Goal: Task Accomplishment & Management: Complete application form

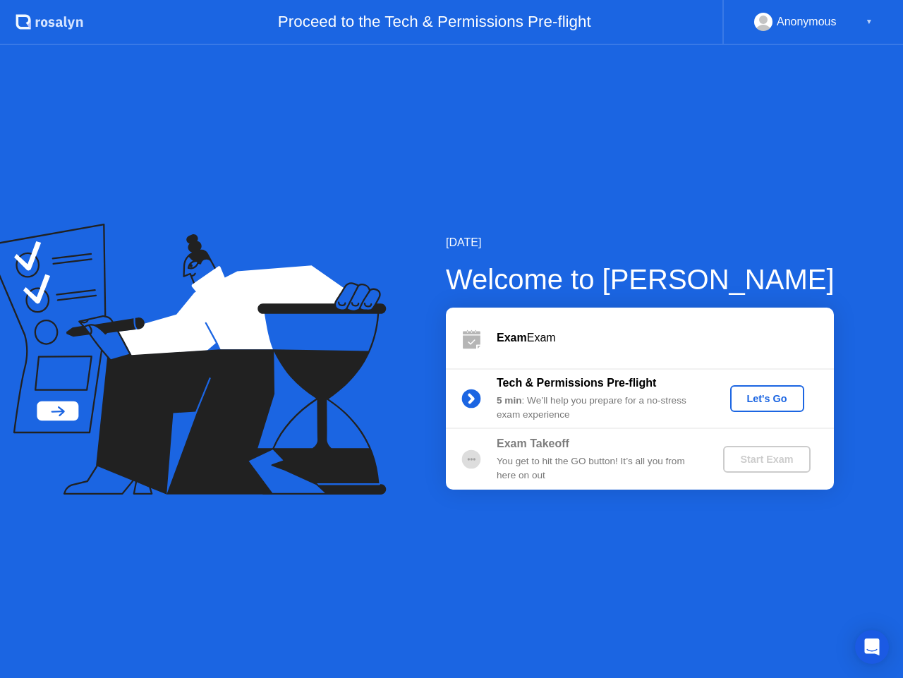
click at [749, 464] on div "Start Exam" at bounding box center [767, 459] width 76 height 11
click at [470, 332] on icon at bounding box center [472, 332] width 18 height 4
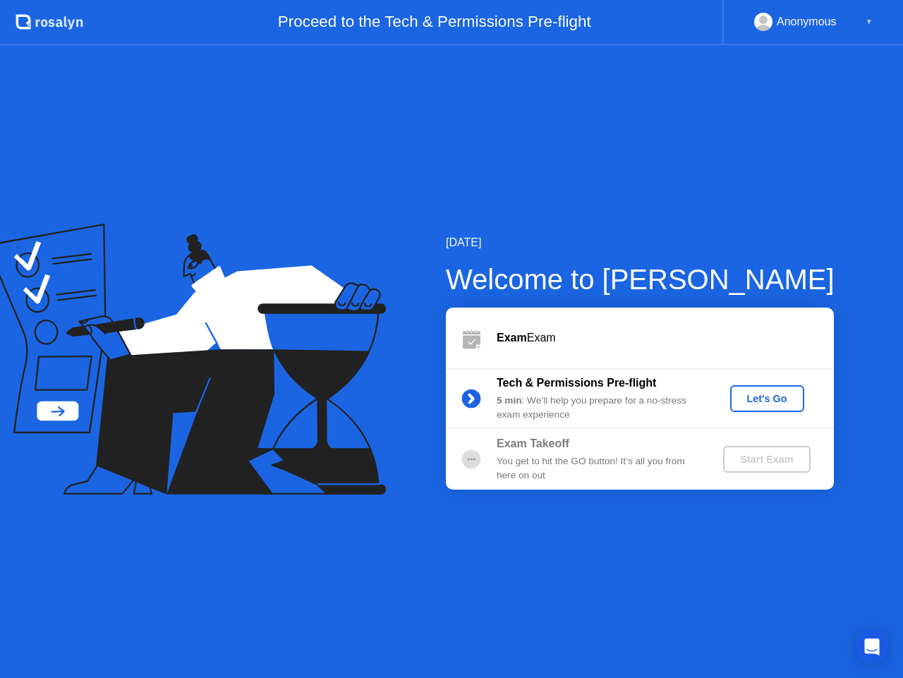
click at [769, 399] on div "Let's Go" at bounding box center [767, 398] width 63 height 11
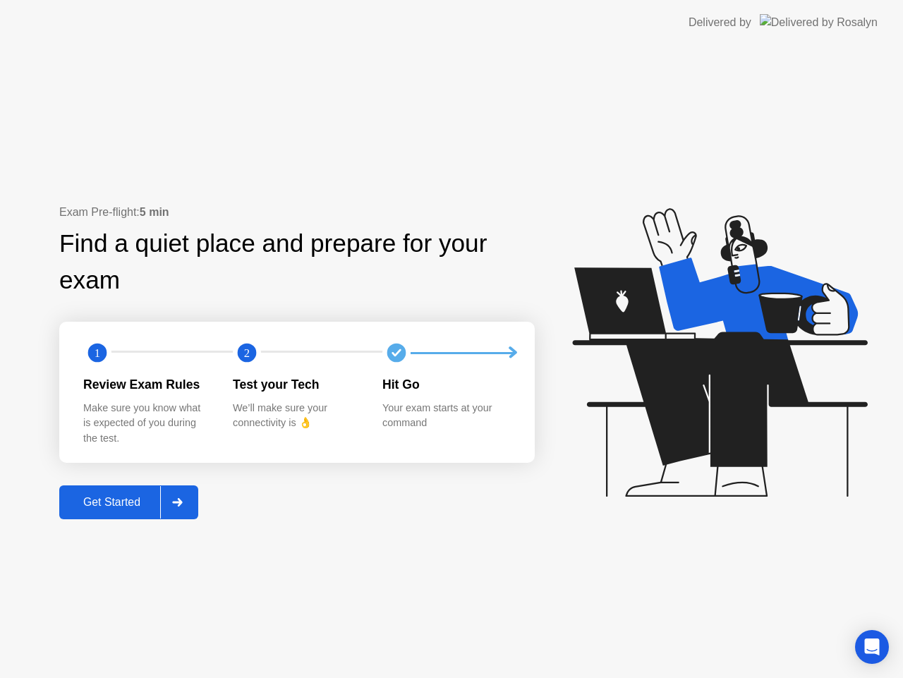
click at [128, 496] on div "Get Started" at bounding box center [112, 502] width 97 height 13
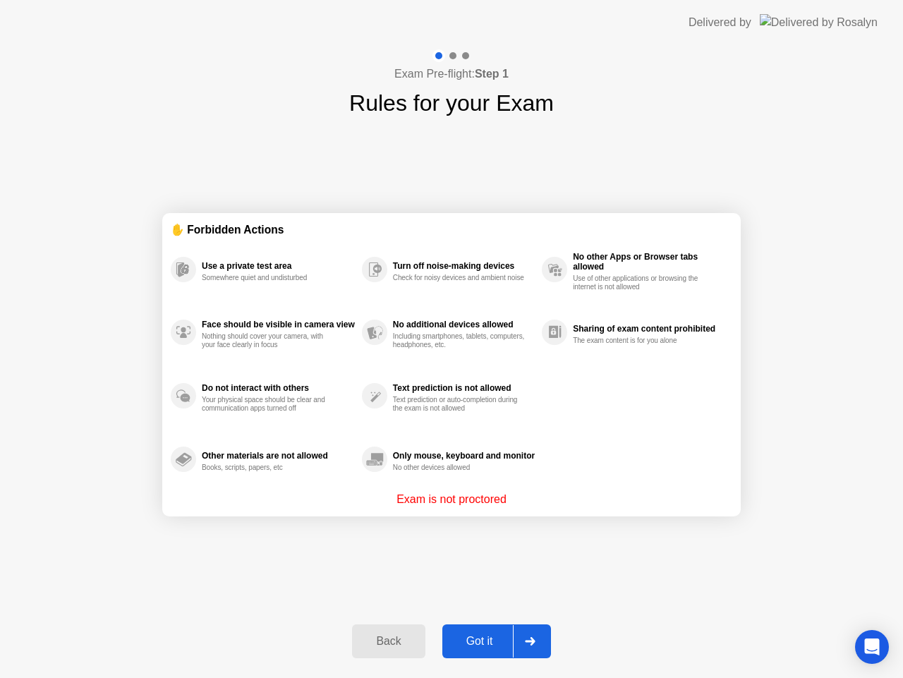
click at [471, 639] on div "Got it" at bounding box center [480, 641] width 66 height 13
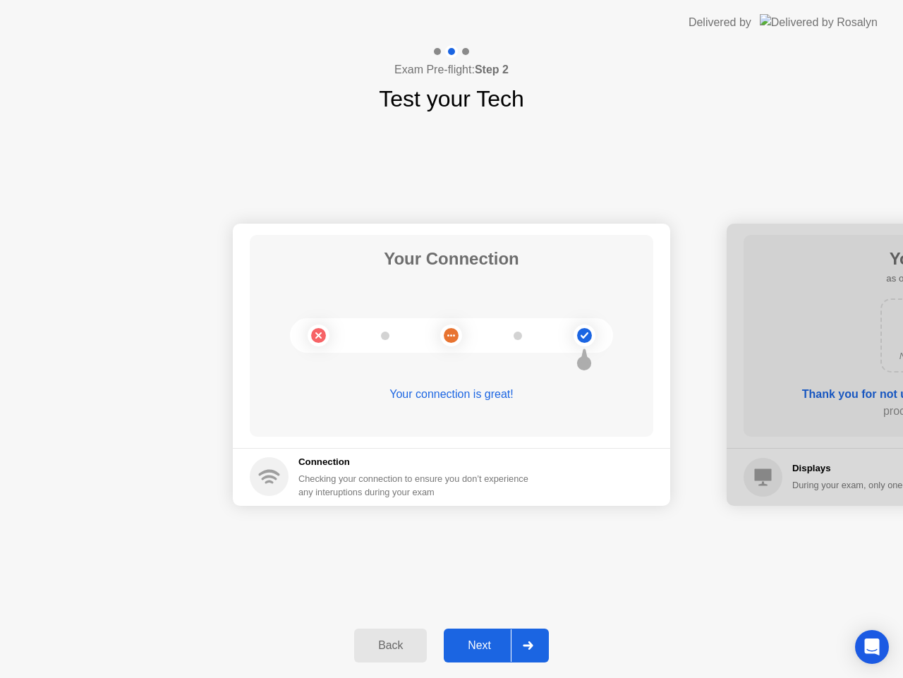
click at [484, 650] on div "Next" at bounding box center [479, 645] width 63 height 13
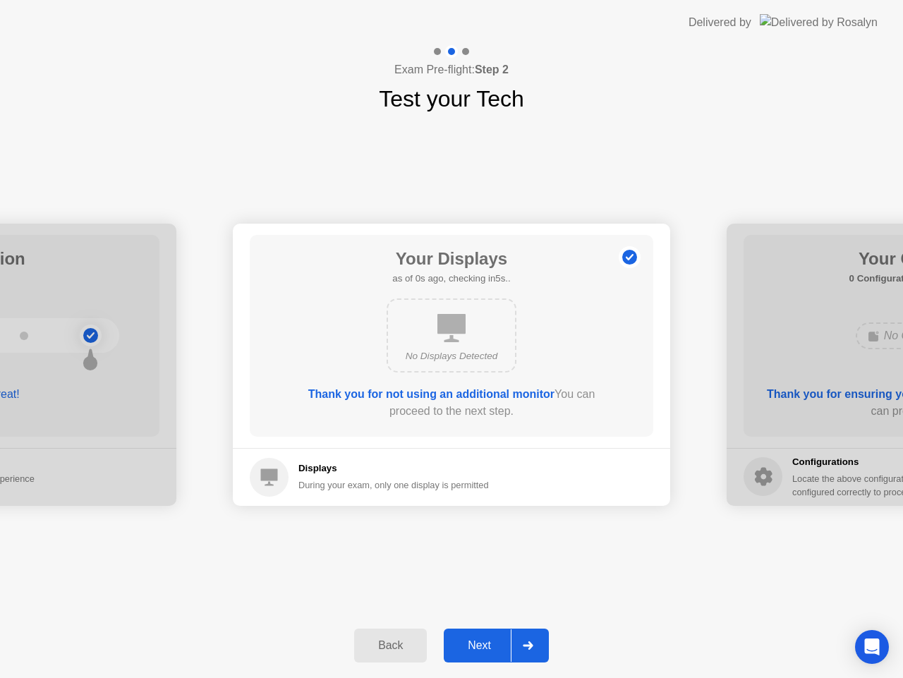
click at [483, 649] on div "Next" at bounding box center [479, 645] width 63 height 13
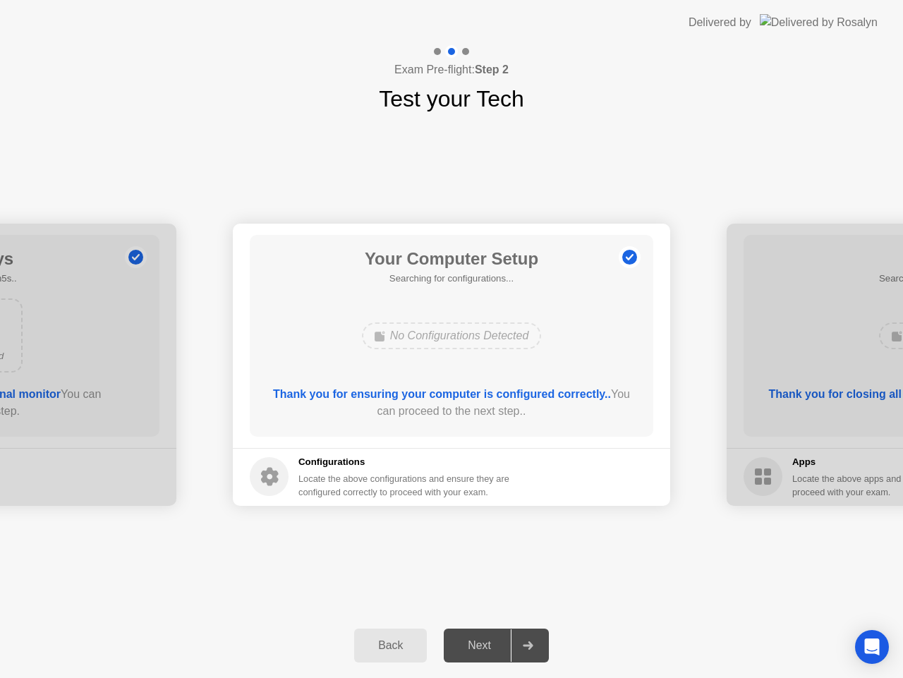
click at [483, 649] on div "Next" at bounding box center [479, 645] width 63 height 13
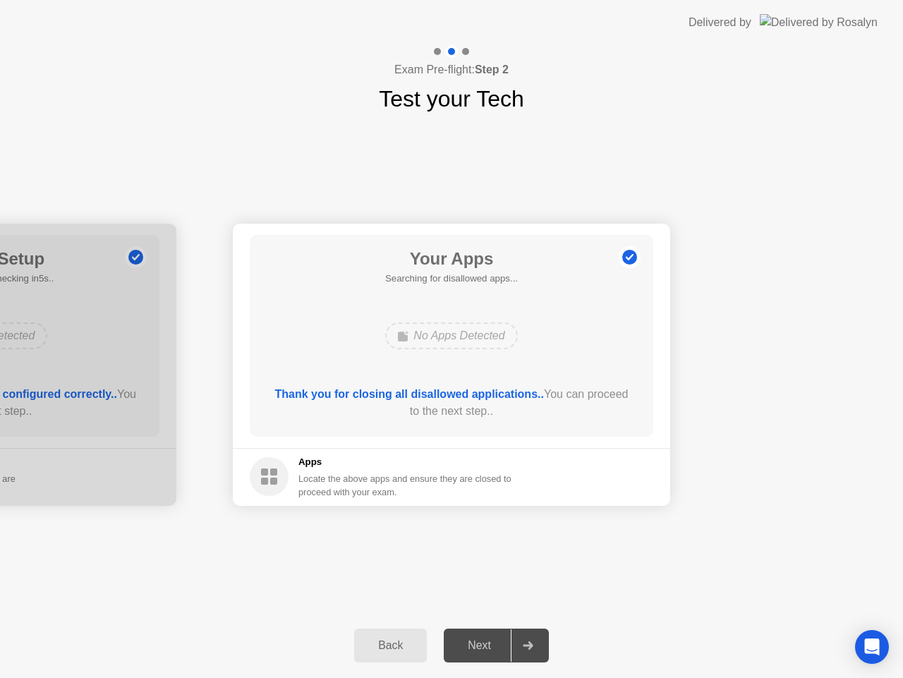
click at [483, 649] on div "Next" at bounding box center [479, 645] width 63 height 13
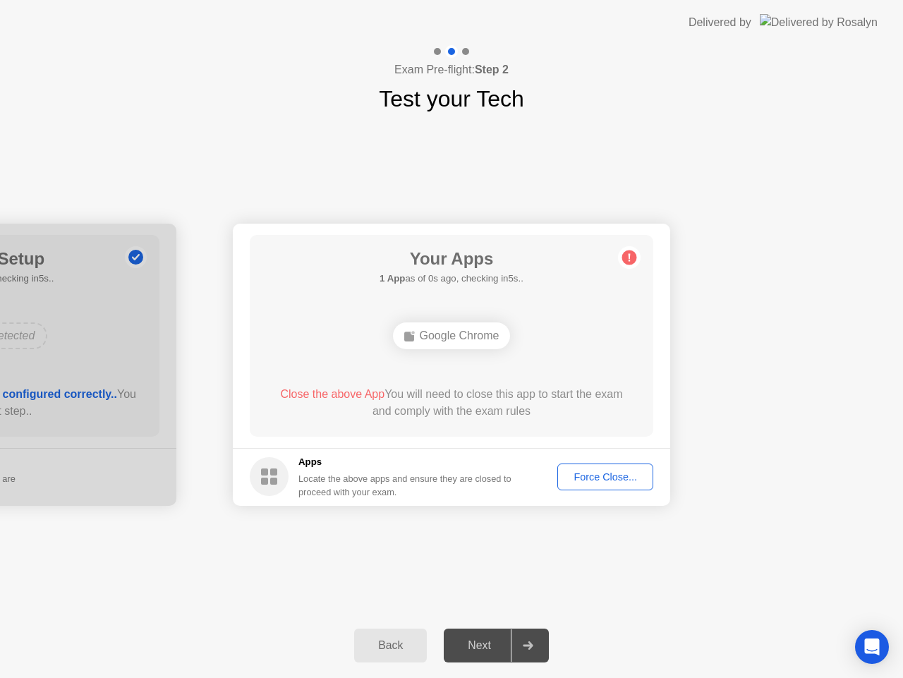
click at [482, 649] on div "Next" at bounding box center [479, 645] width 63 height 13
click at [601, 477] on div "Force Close..." at bounding box center [605, 476] width 86 height 11
click at [594, 476] on div "Force Close..." at bounding box center [605, 476] width 86 height 11
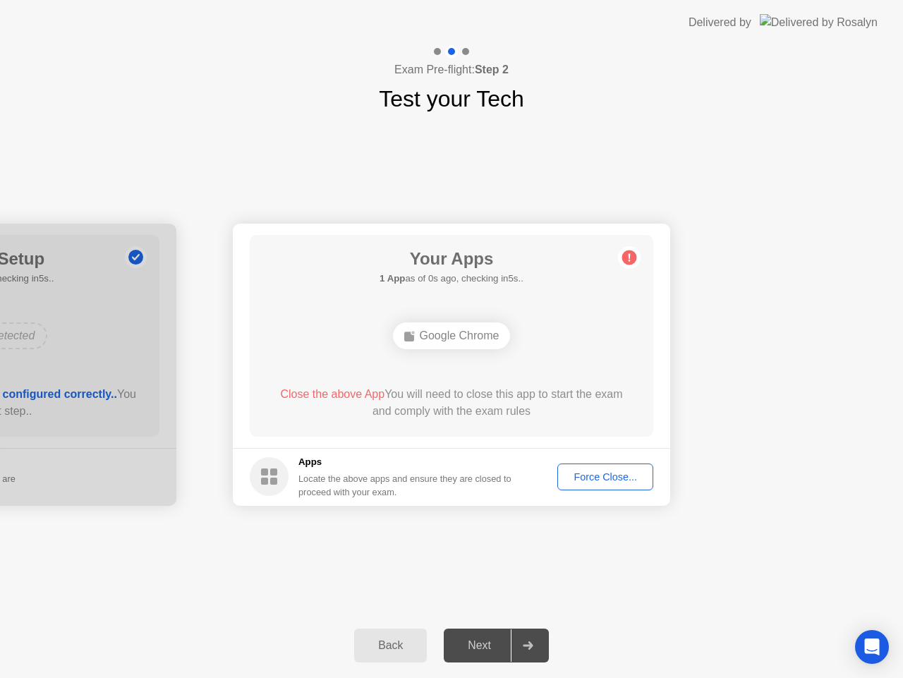
click at [601, 475] on div "Force Close..." at bounding box center [605, 476] width 86 height 11
click at [625, 483] on div "Force Close..." at bounding box center [605, 476] width 86 height 11
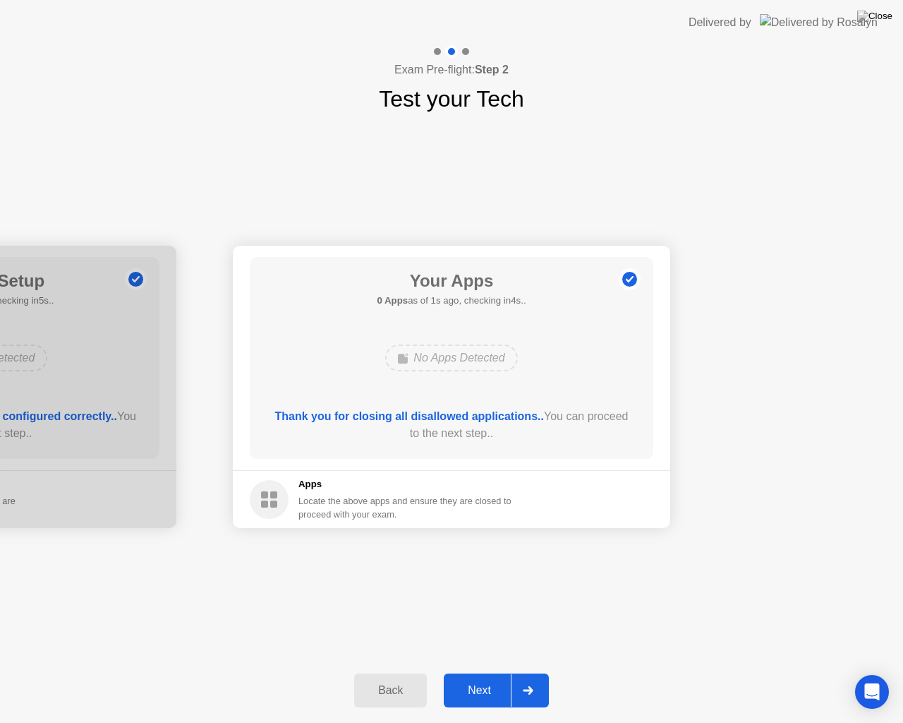
click at [467, 677] on div "Next" at bounding box center [479, 690] width 63 height 13
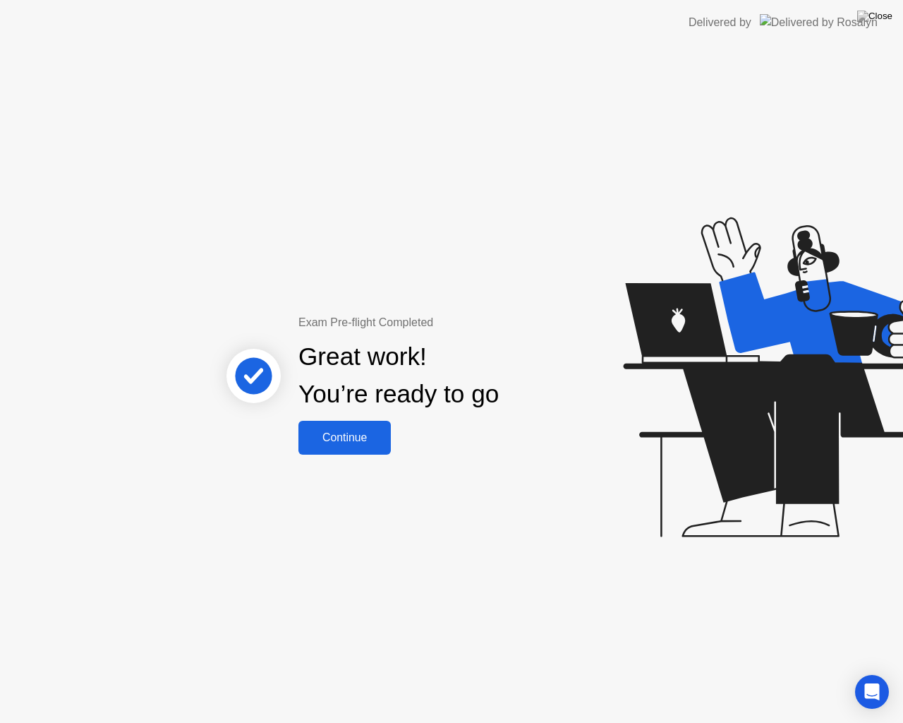
click at [355, 432] on div "Continue" at bounding box center [345, 437] width 84 height 13
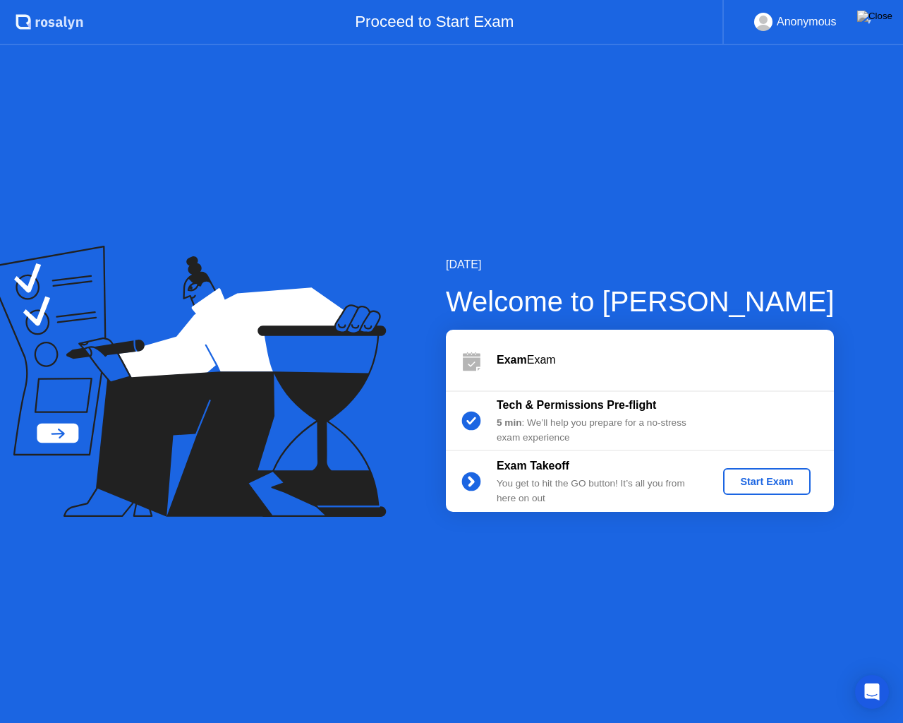
click at [736, 478] on div "Start Exam" at bounding box center [767, 481] width 76 height 11
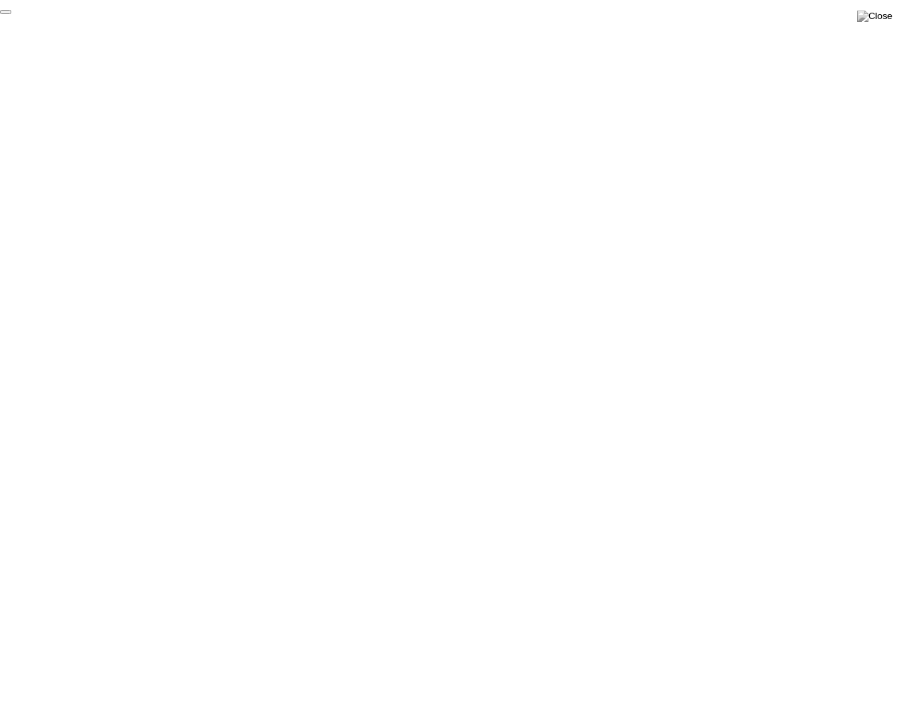
click div "End Proctoring Session"
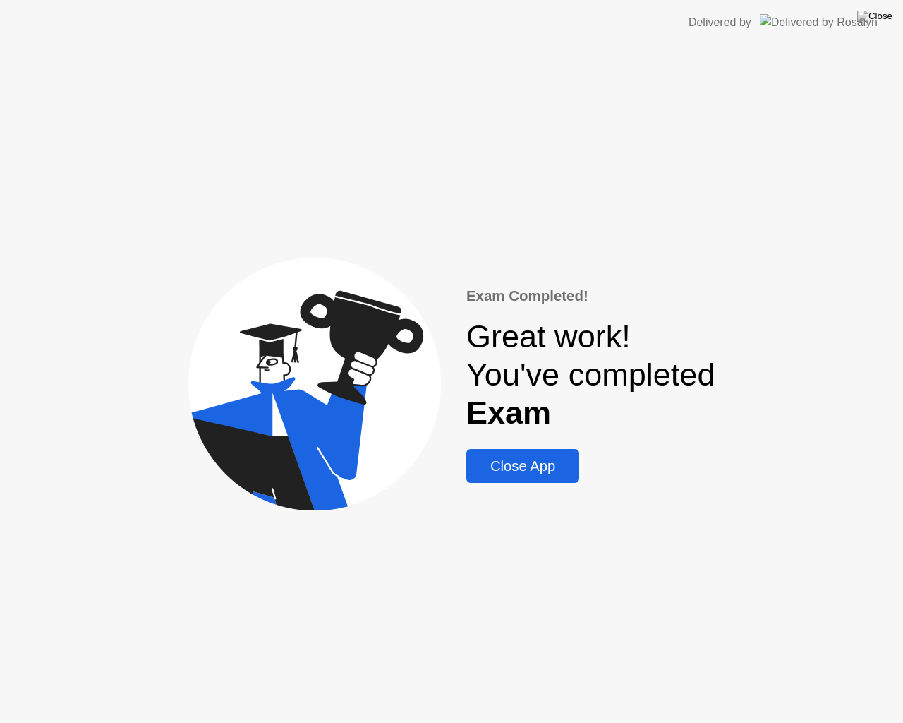
click at [562, 462] on div "Close App" at bounding box center [523, 466] width 104 height 16
